Goal: Find specific page/section: Find specific page/section

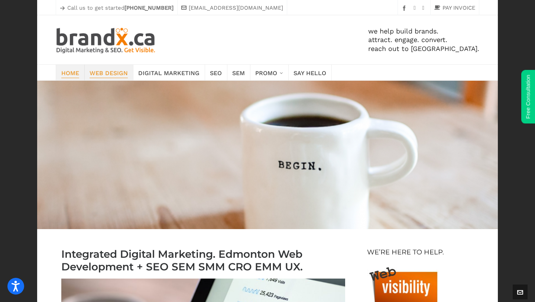
click at [121, 73] on span "Web Design" at bounding box center [109, 72] width 38 height 10
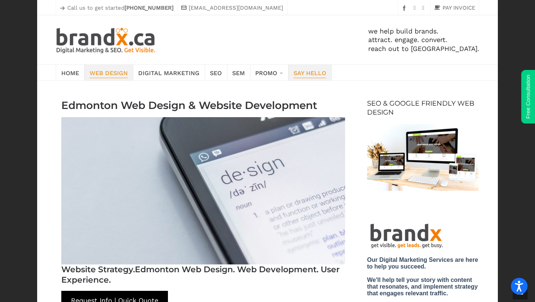
click at [304, 73] on span "Say Hello" at bounding box center [310, 72] width 33 height 10
